Goal: Task Accomplishment & Management: Manage account settings

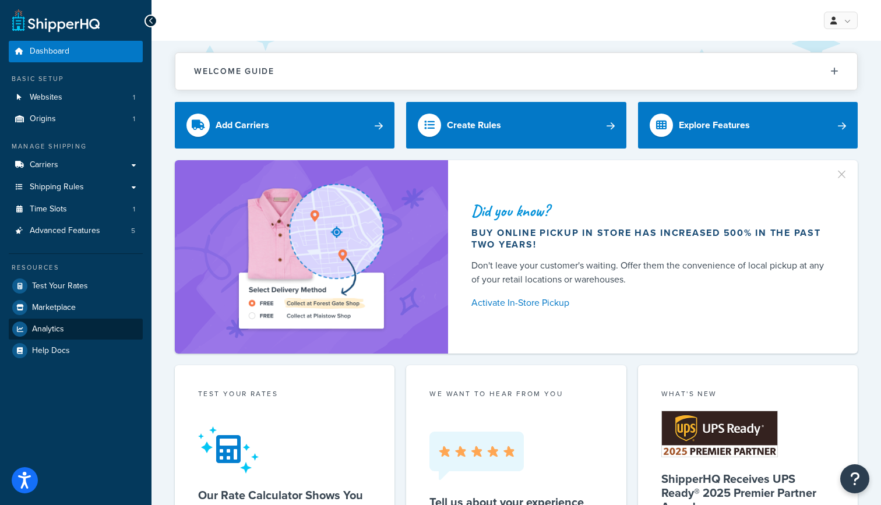
click at [66, 323] on link "Analytics" at bounding box center [76, 329] width 134 height 21
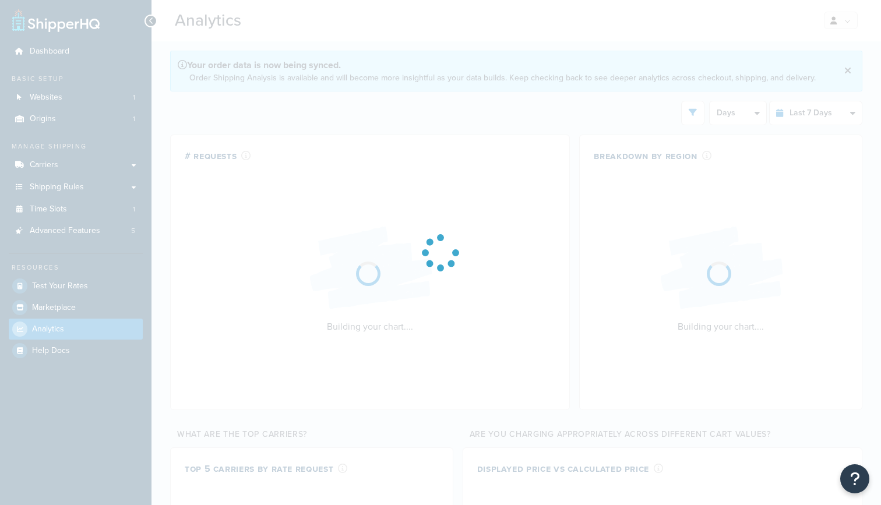
select select "last_7_days"
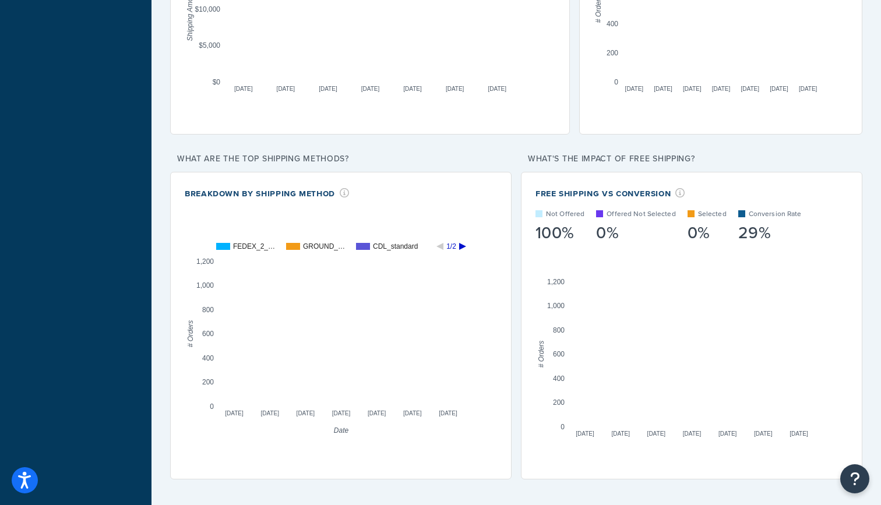
scroll to position [937, 0]
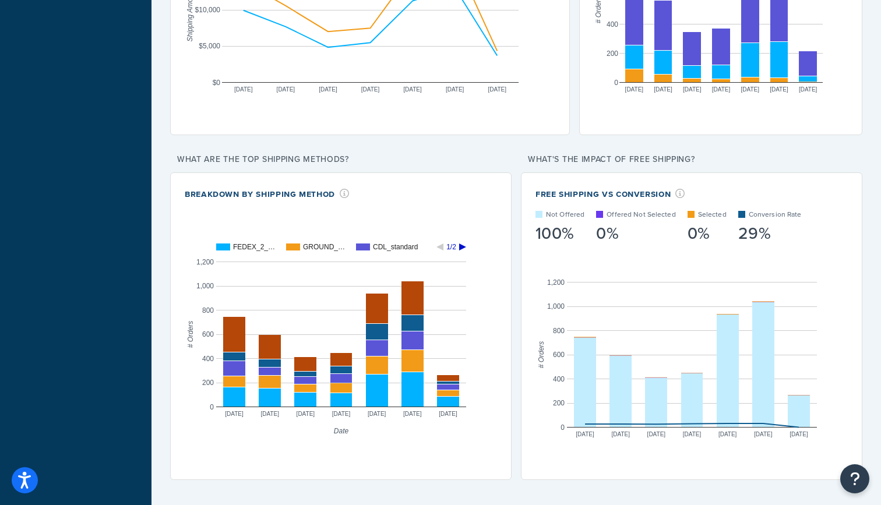
click at [461, 246] on icon "A chart." at bounding box center [462, 247] width 7 height 7
click at [439, 245] on rect "A chart." at bounding box center [341, 247] width 250 height 7
click at [441, 248] on icon "A chart." at bounding box center [440, 247] width 7 height 7
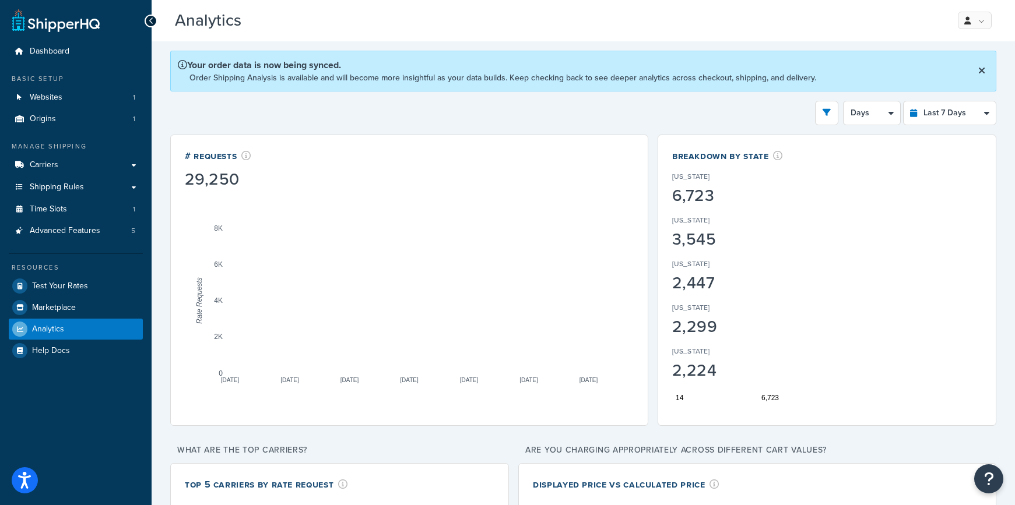
scroll to position [0, 0]
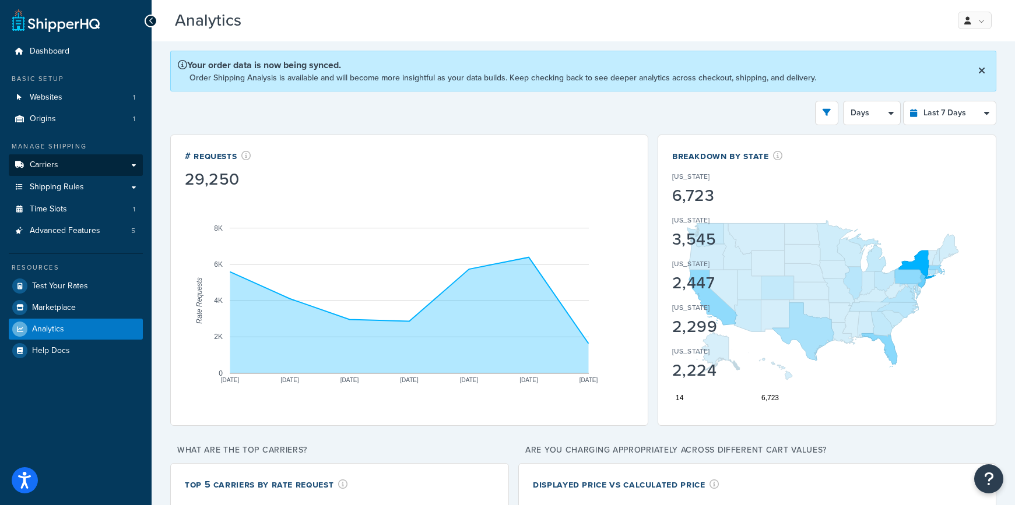
click at [63, 161] on link "Carriers" at bounding box center [76, 165] width 134 height 22
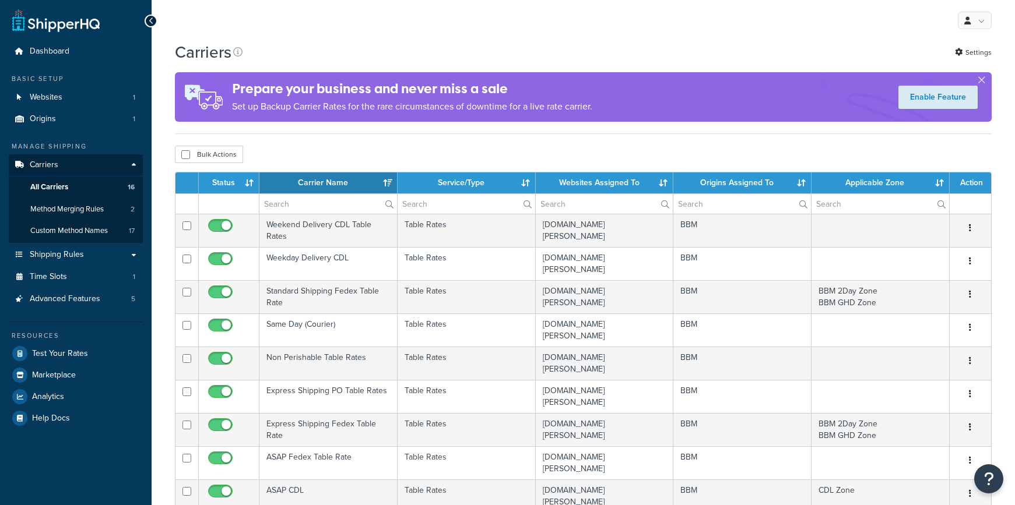
select select "15"
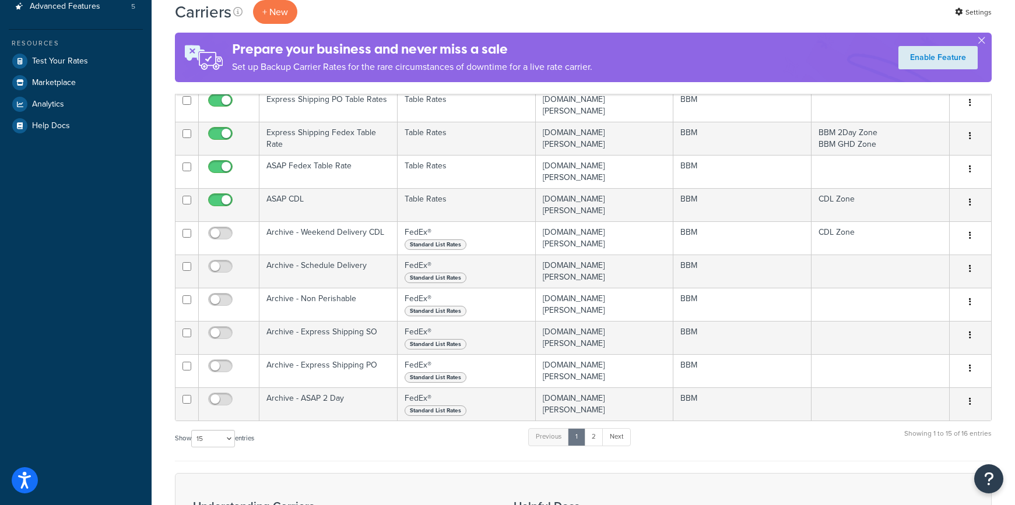
scroll to position [295, 0]
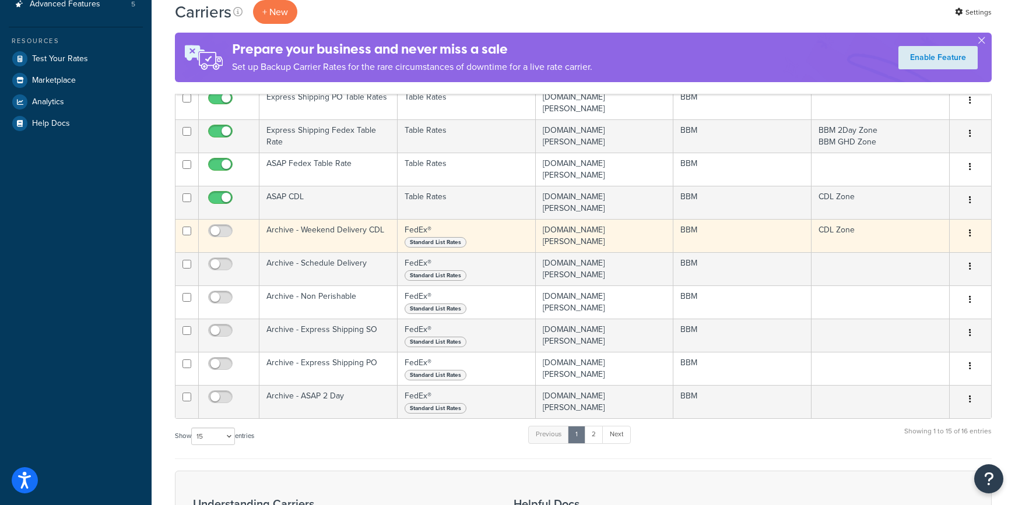
click at [331, 219] on td "Archive - Weekend Delivery CDL" at bounding box center [328, 235] width 138 height 33
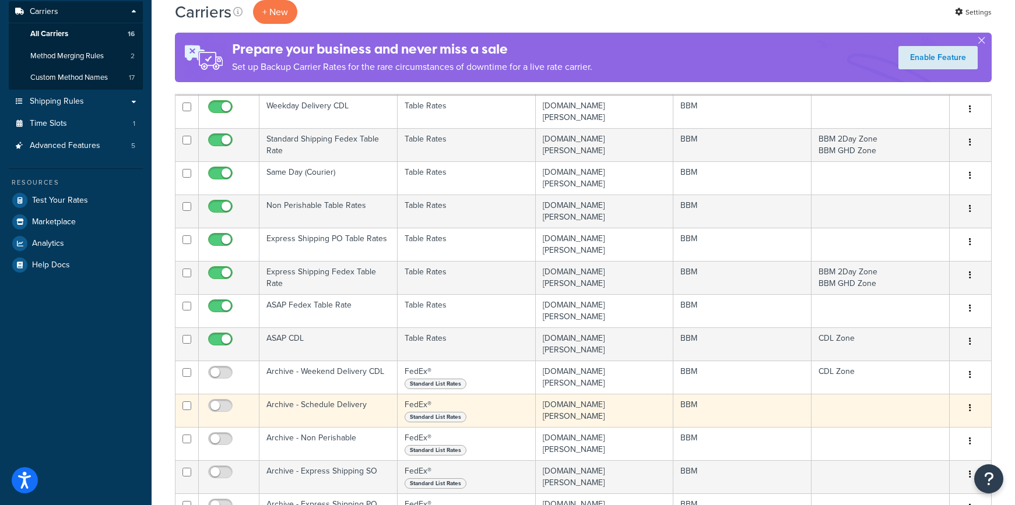
scroll to position [151, 0]
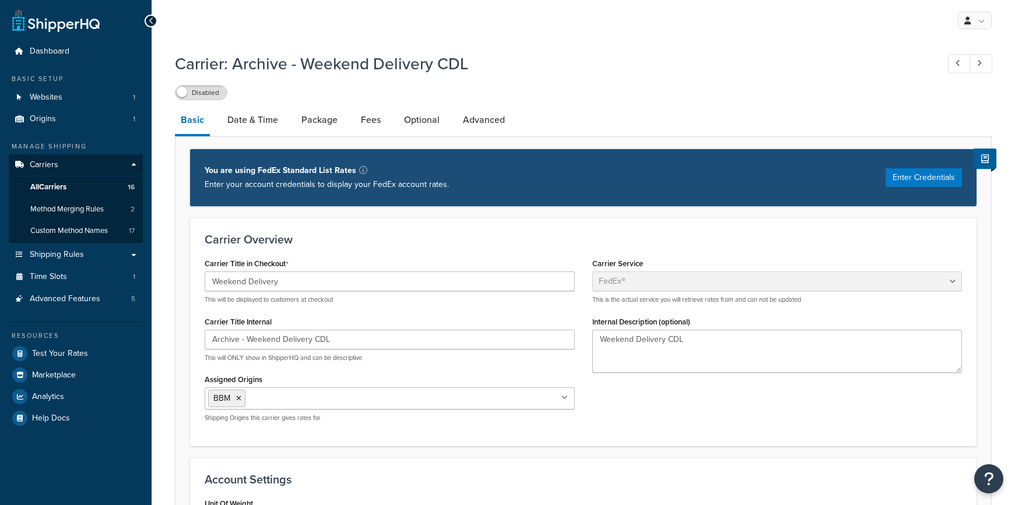
select select "fedEx"
select select "REGULAR_PICKUP"
select select "YOUR_PACKAGING"
